Goal: Task Accomplishment & Management: Manage account settings

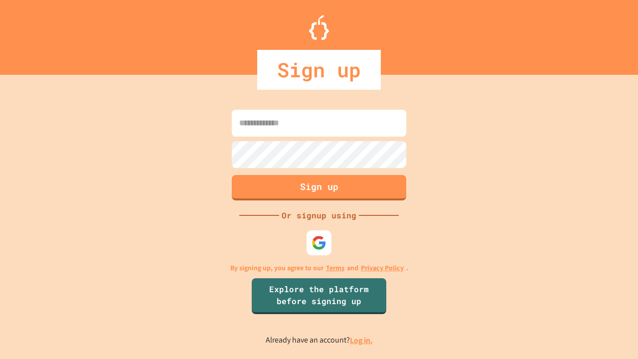
click at [362, 340] on link "Log in." at bounding box center [361, 340] width 23 height 10
